Goal: Complete application form

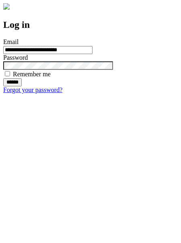
type input "**********"
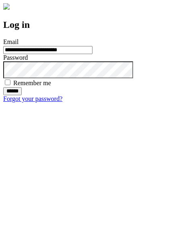
click at [22, 95] on input "******" at bounding box center [12, 91] width 19 height 8
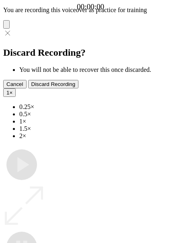
type input "**********"
